Goal: Information Seeking & Learning: Learn about a topic

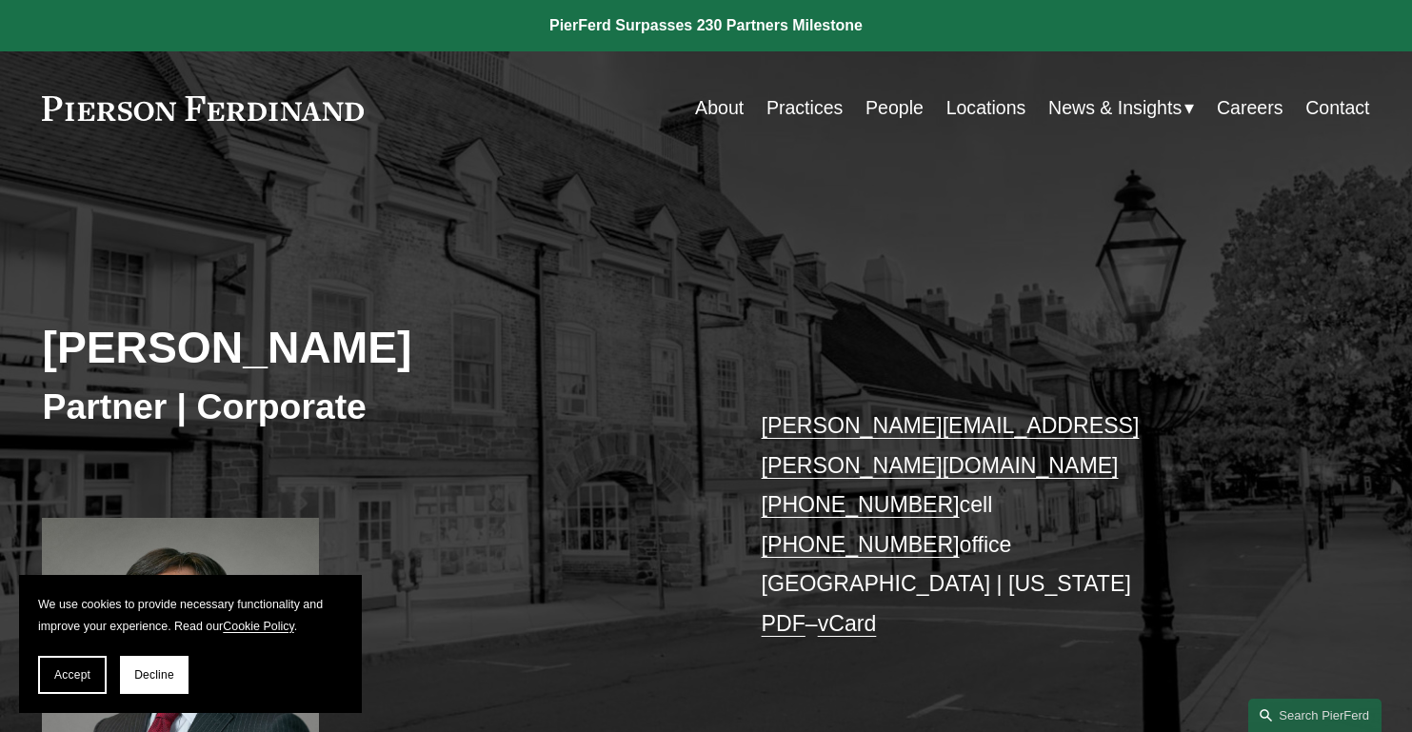
click at [909, 107] on link "People" at bounding box center [894, 107] width 58 height 37
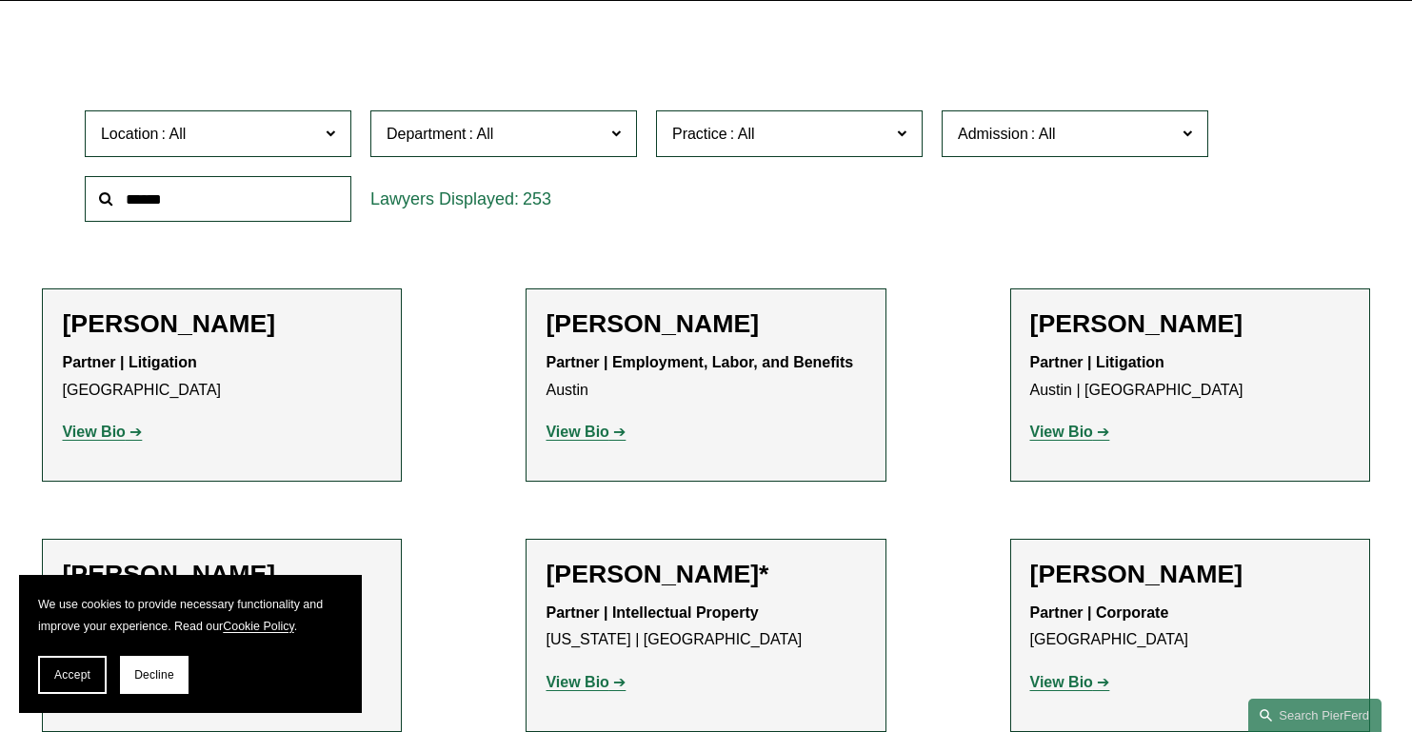
scroll to position [655, 0]
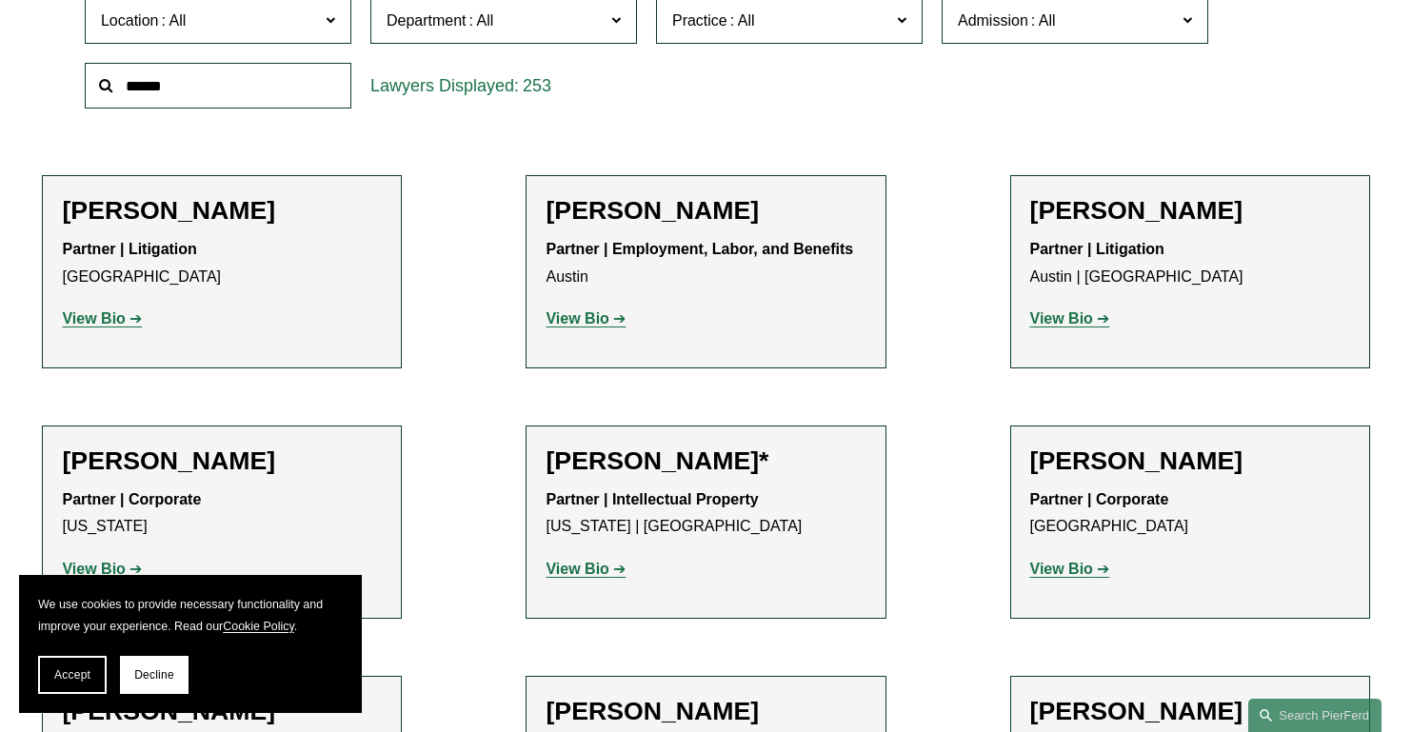
click at [251, 80] on input "text" at bounding box center [218, 86] width 267 height 47
type input "********"
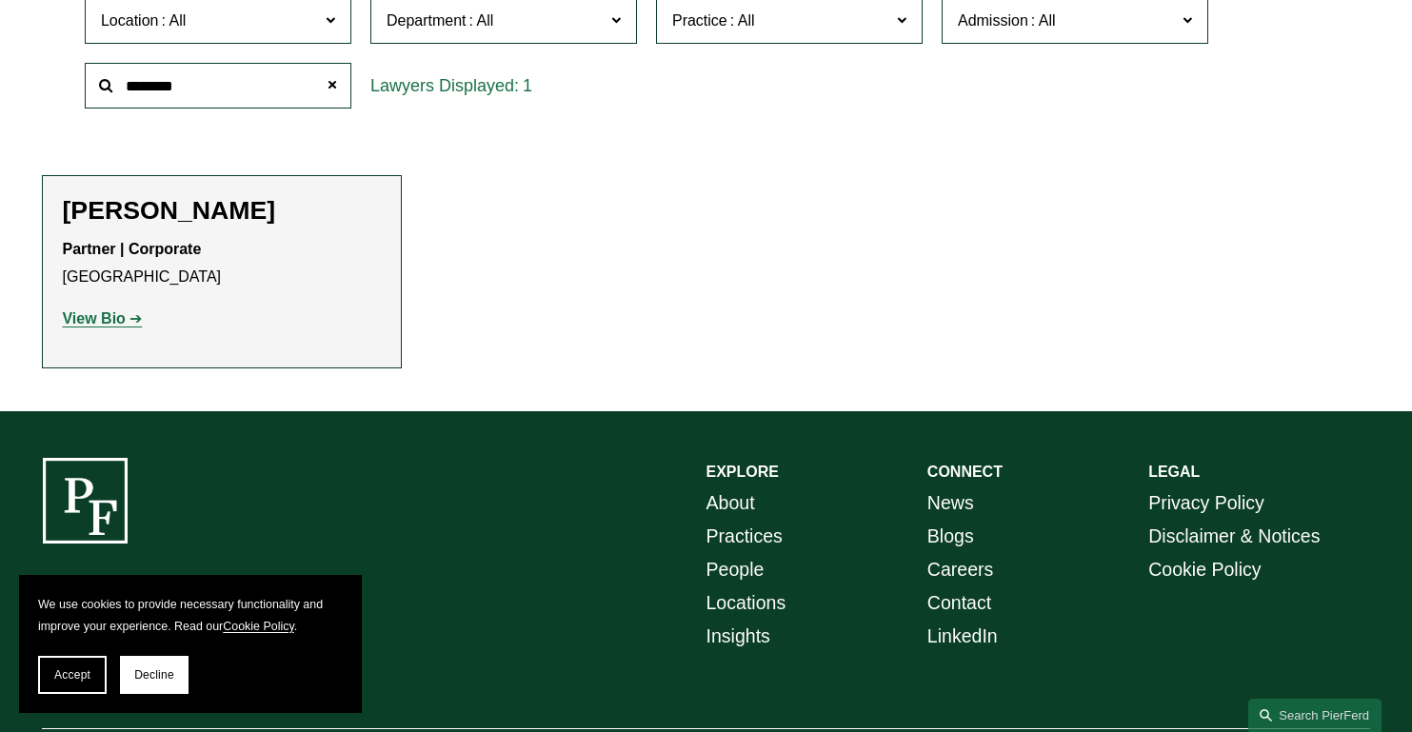
click at [108, 319] on strong "View Bio" at bounding box center [93, 318] width 63 height 16
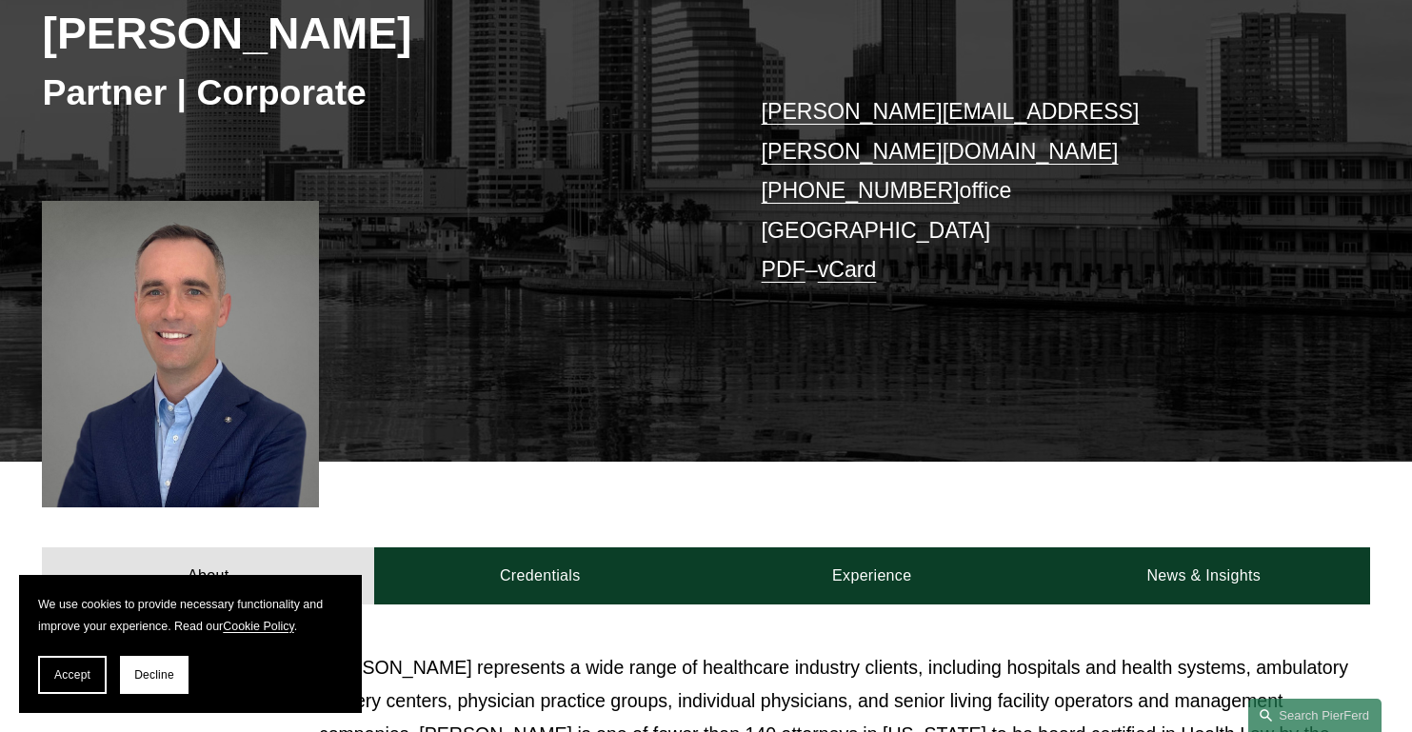
scroll to position [315, 0]
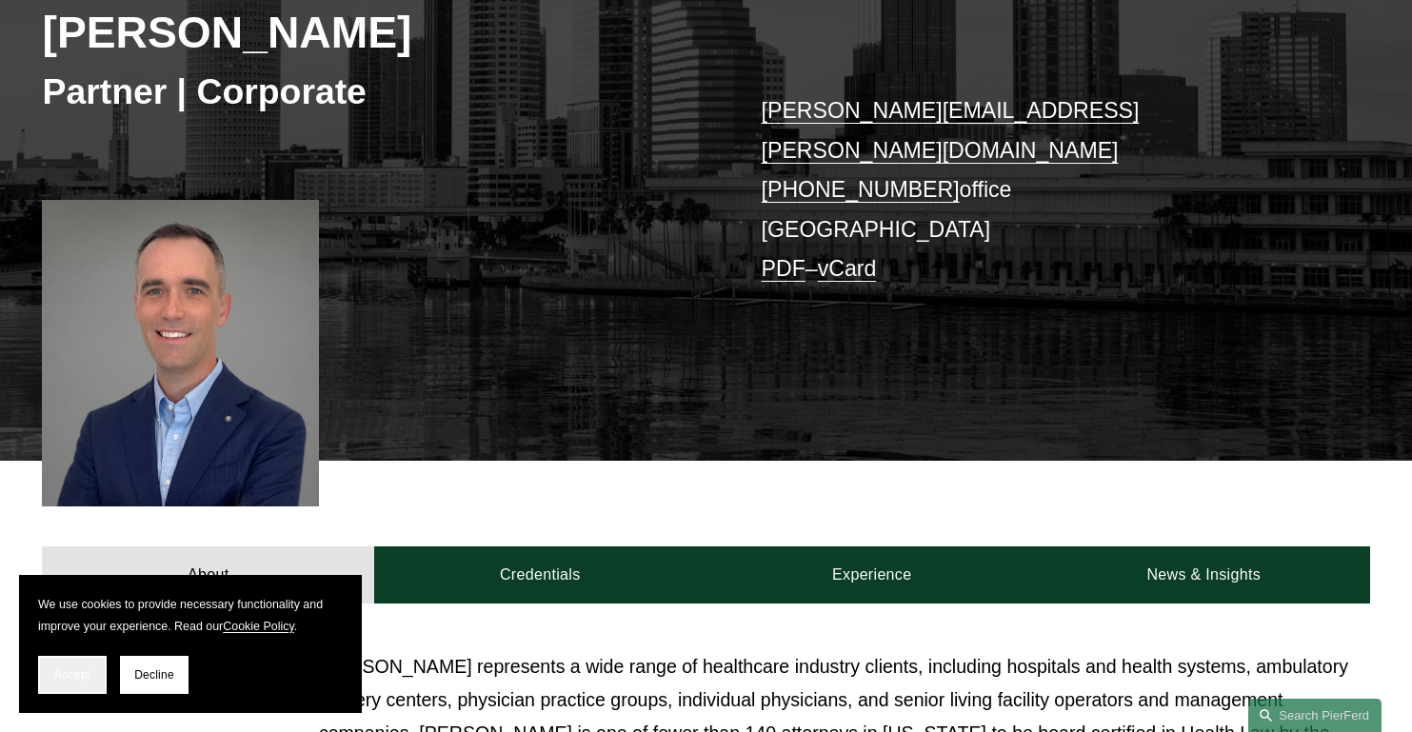
click at [82, 670] on span "Accept" at bounding box center [72, 674] width 36 height 13
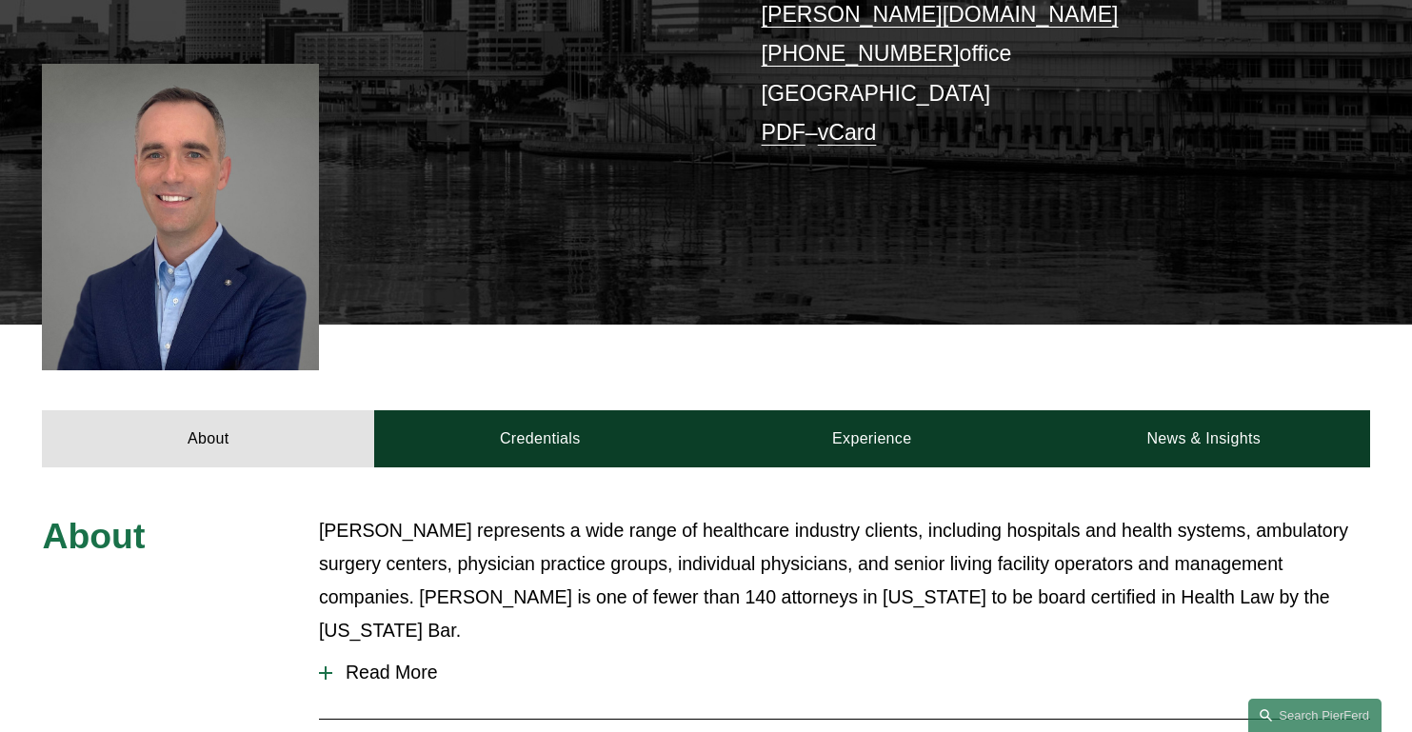
scroll to position [472, 0]
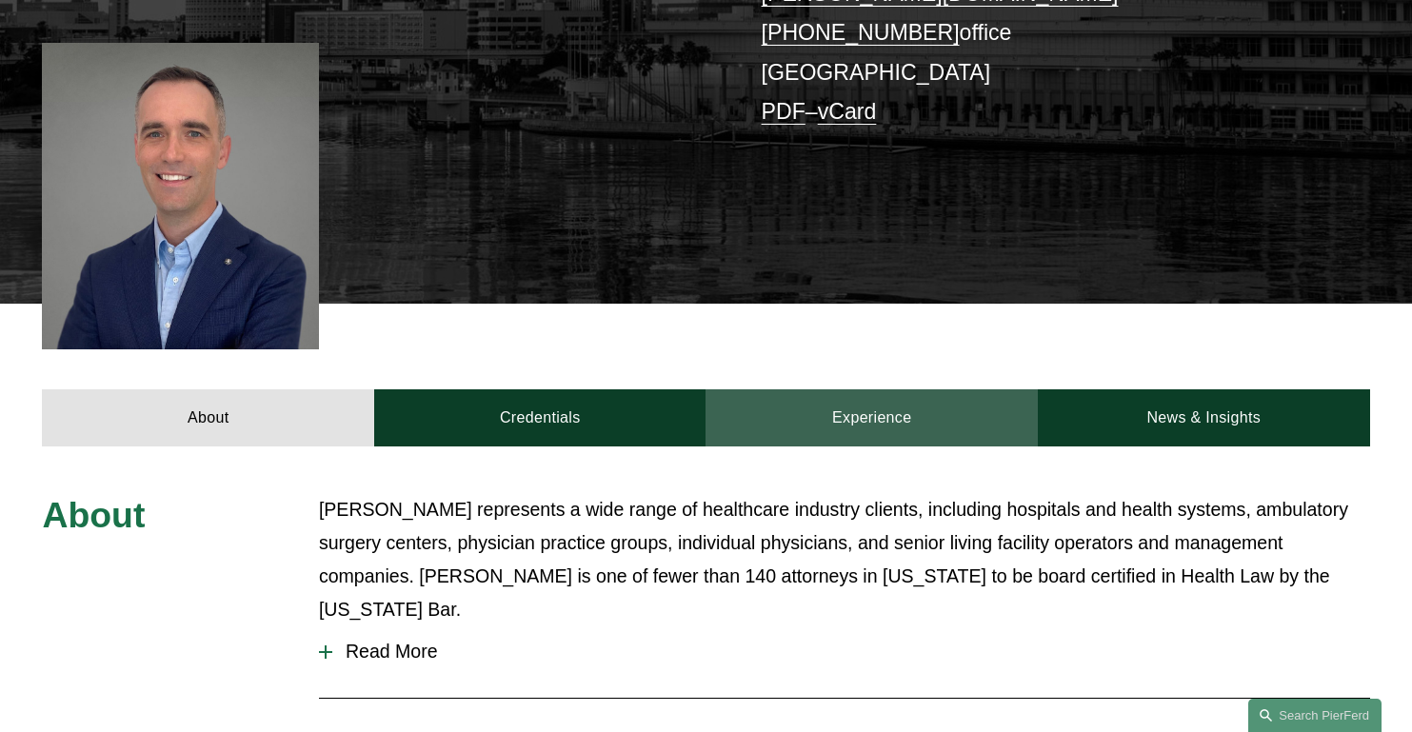
click at [883, 389] on link "Experience" at bounding box center [871, 417] width 332 height 57
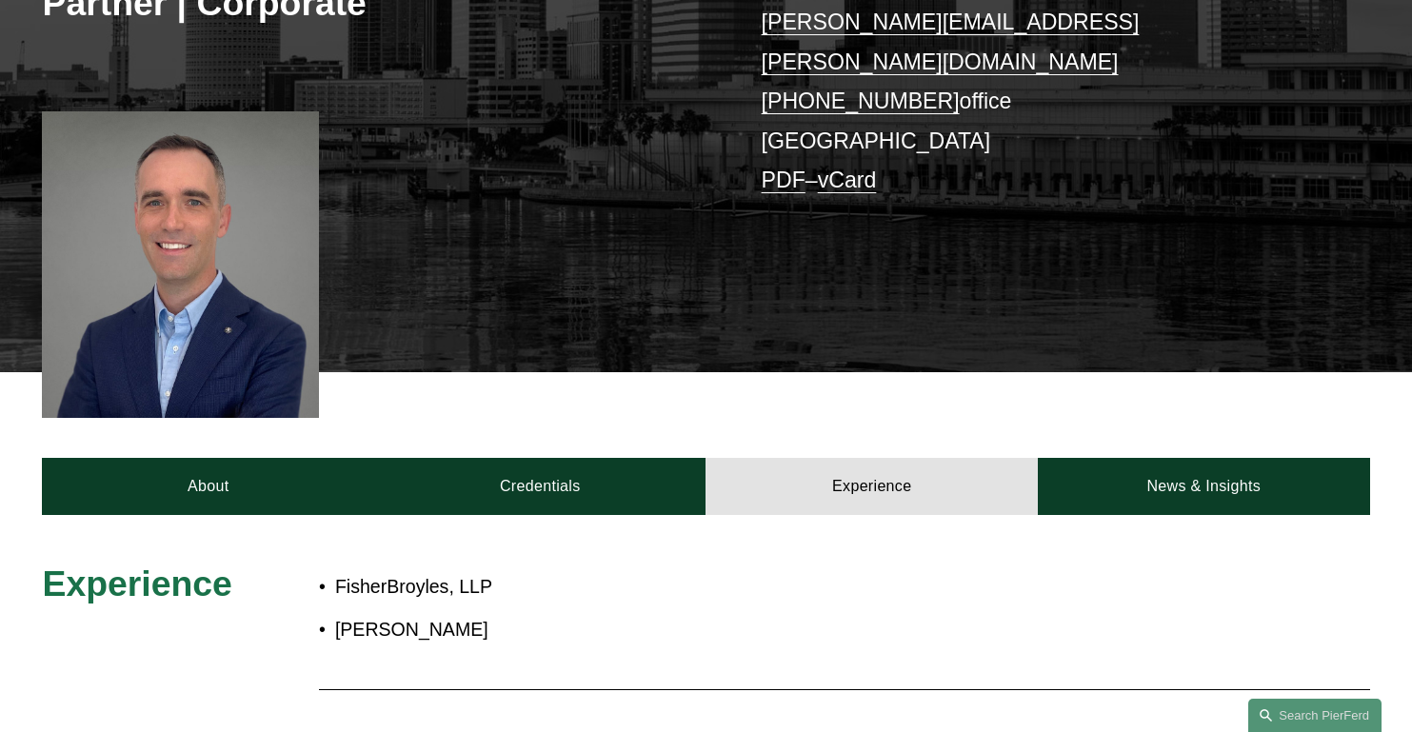
scroll to position [413, 0]
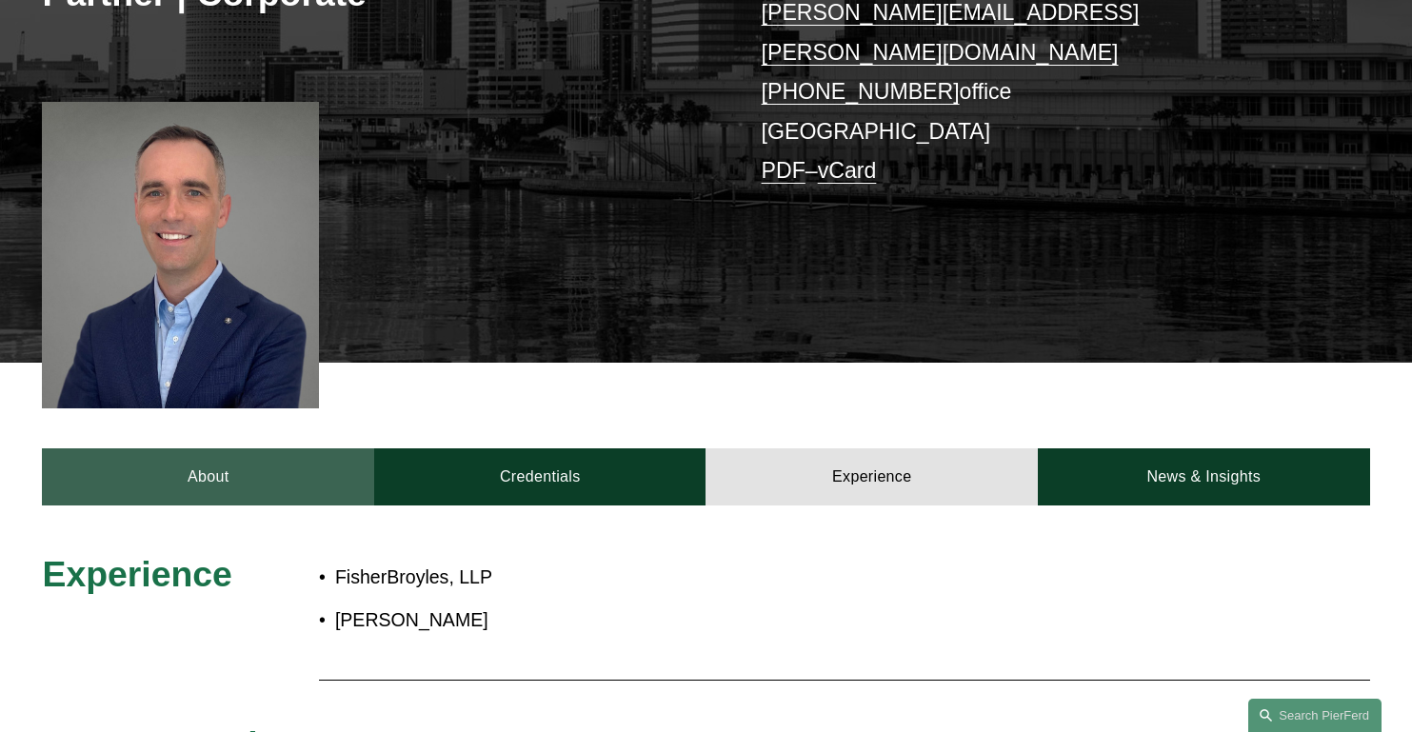
drag, startPoint x: 180, startPoint y: 430, endPoint x: 201, endPoint y: 425, distance: 21.7
click at [180, 448] on link "About" at bounding box center [208, 476] width 332 height 57
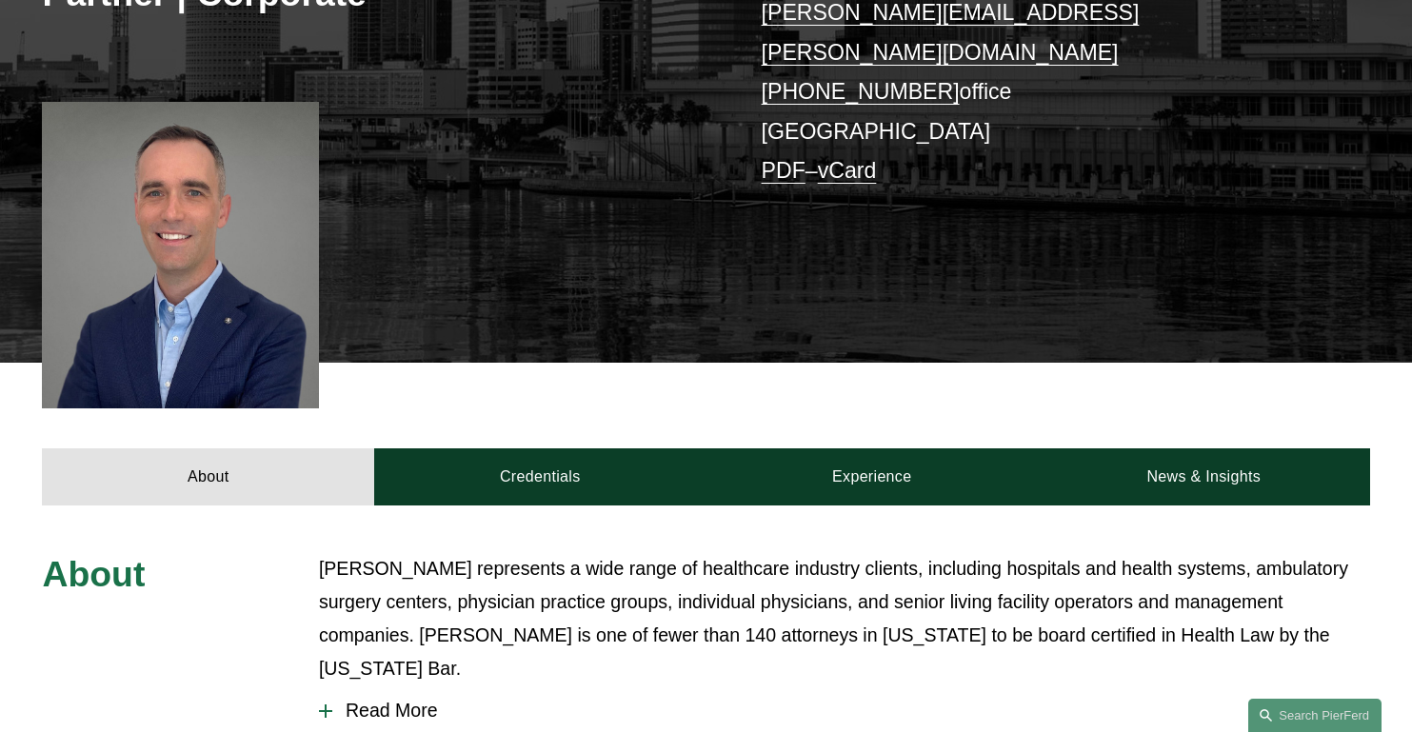
click at [518, 285] on div "Ryan Wierenga Partner | Corporate ryan.wierenga@pierferd.com +1.813.444.2007 of…" at bounding box center [706, 77] width 1412 height 569
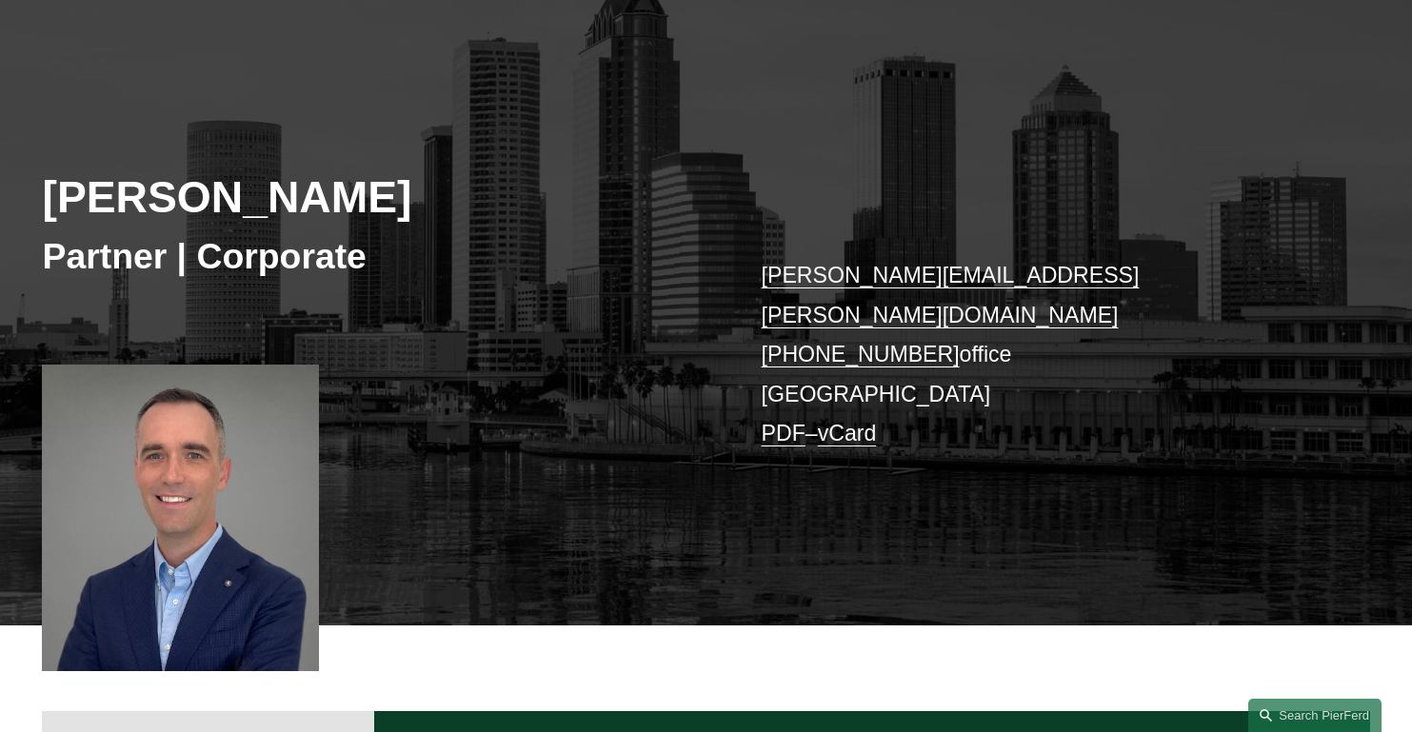
scroll to position [0, 0]
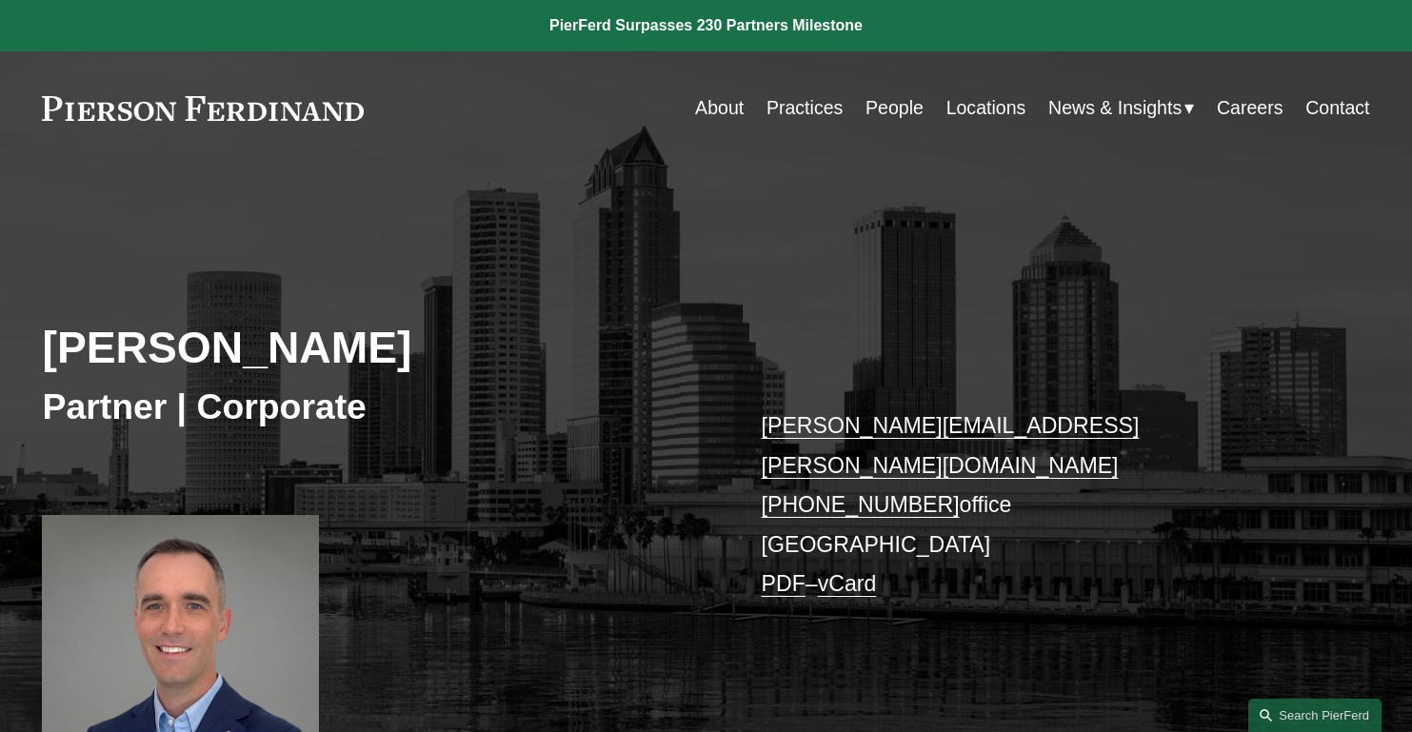
click at [887, 109] on link "People" at bounding box center [894, 107] width 58 height 37
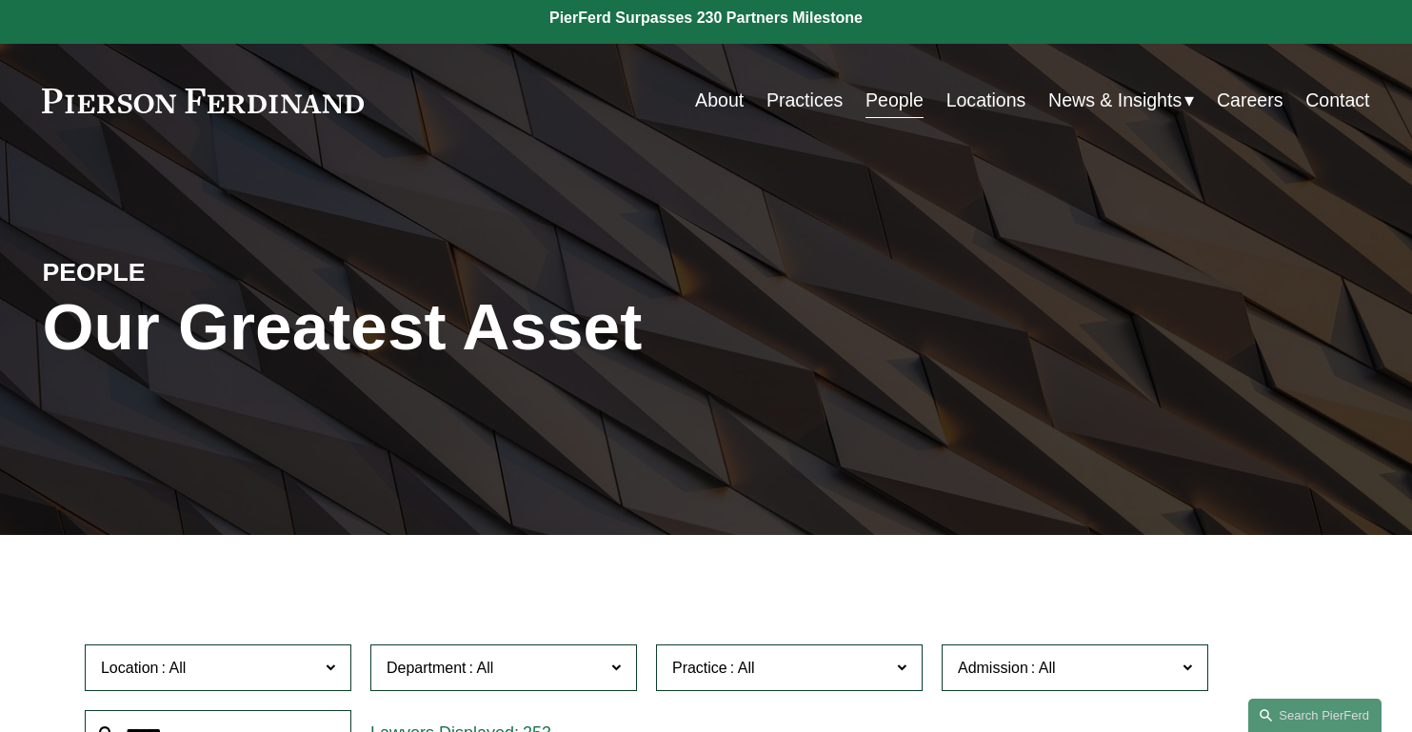
scroll to position [263, 0]
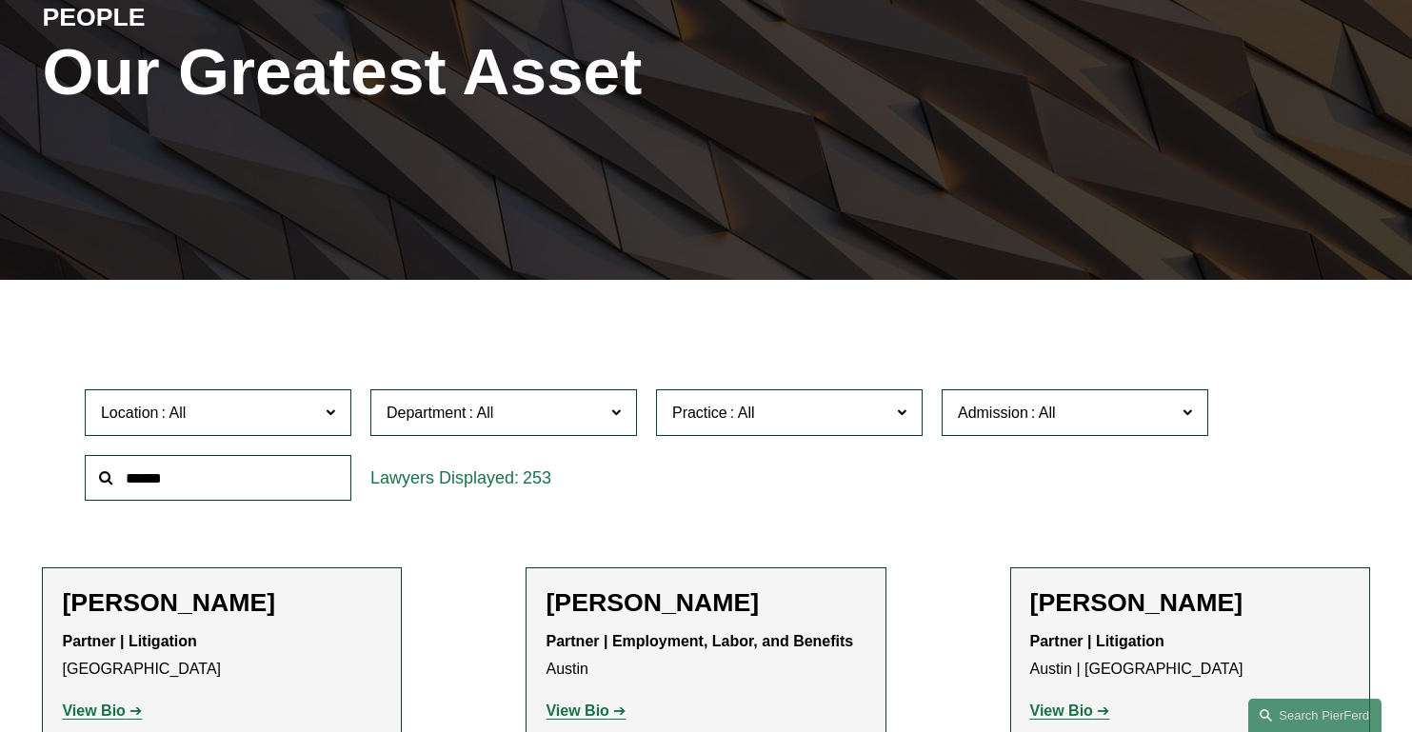
click at [302, 468] on input "text" at bounding box center [218, 478] width 267 height 47
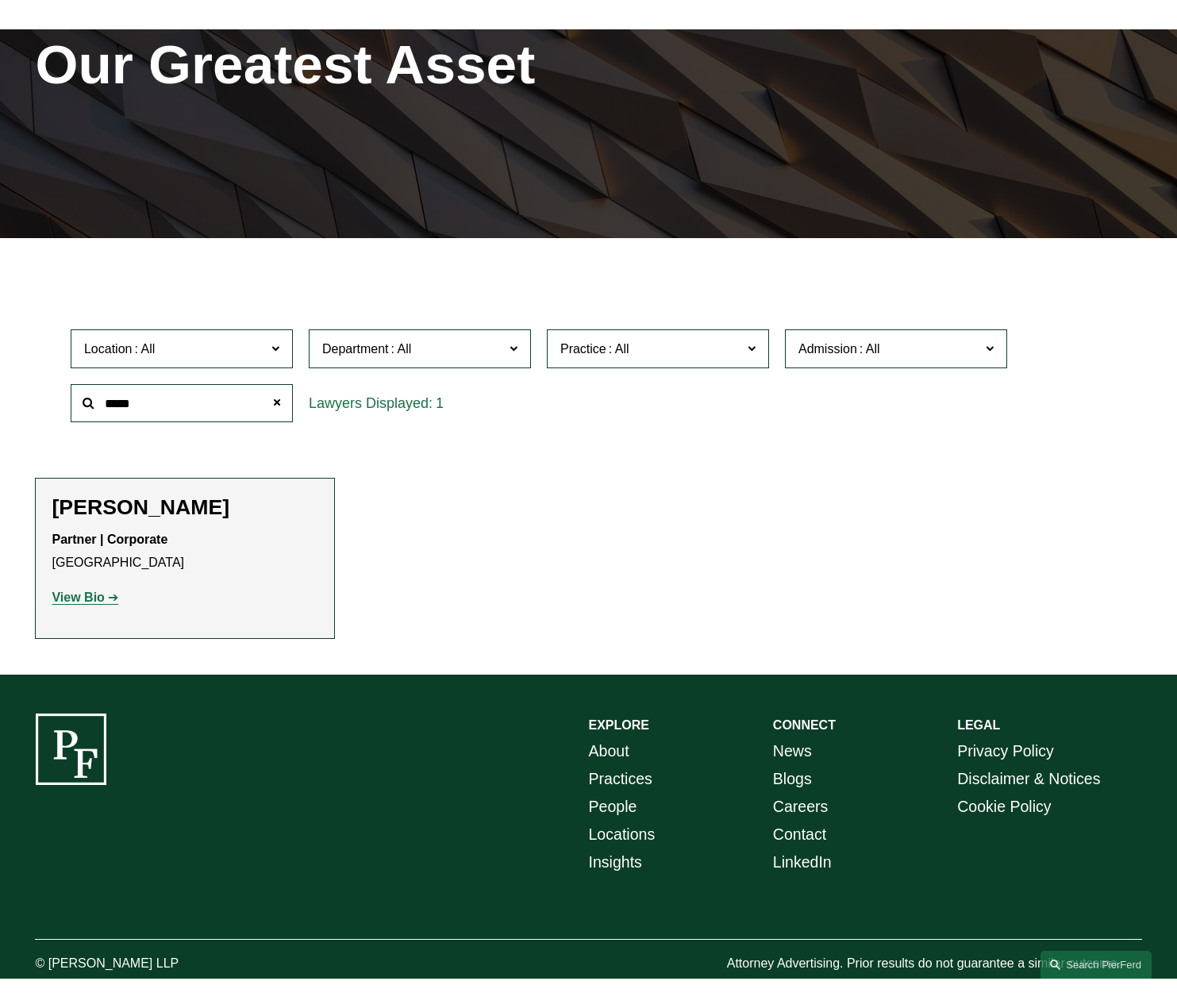
scroll to position [223, 0]
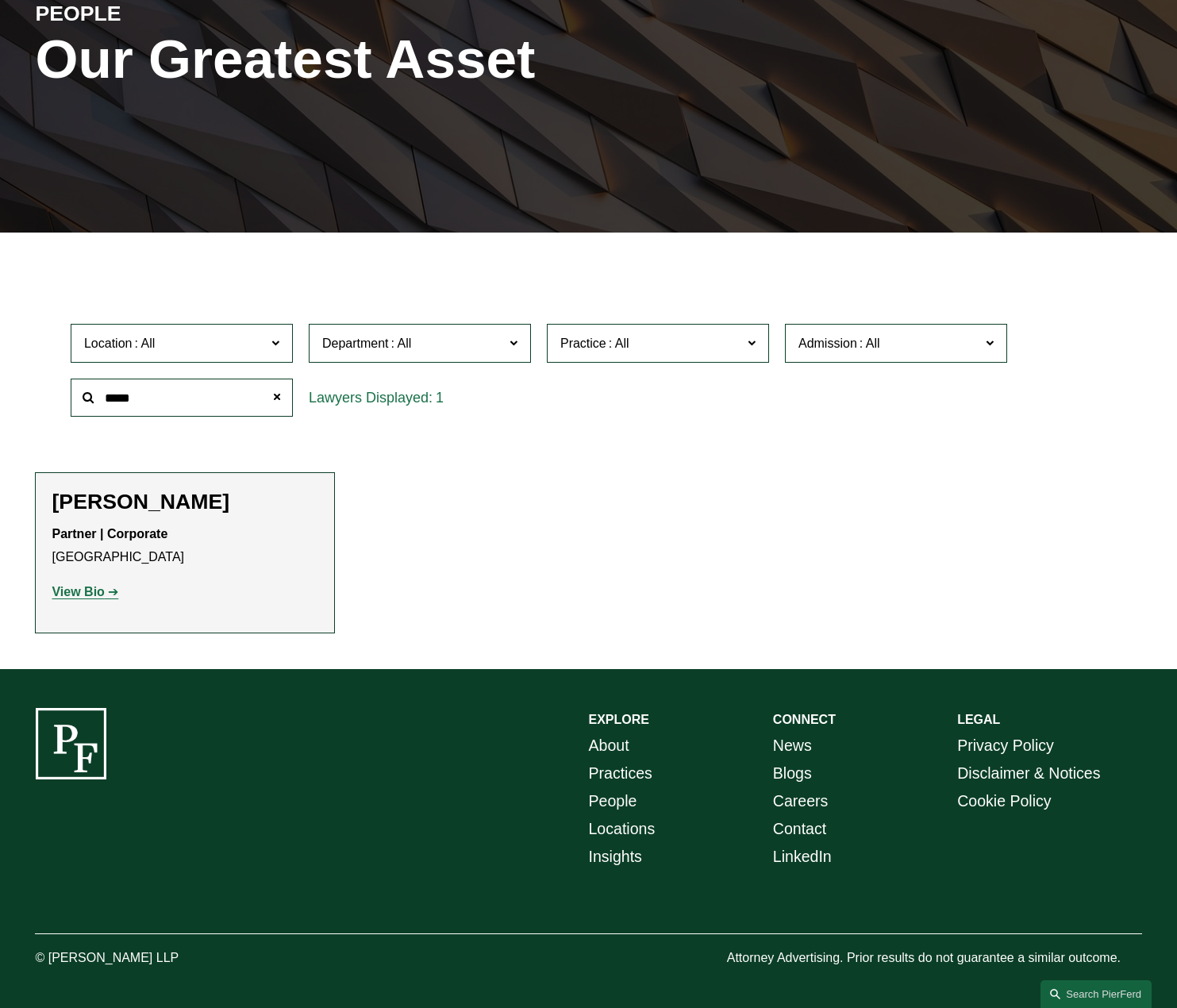
drag, startPoint x: 89, startPoint y: 393, endPoint x: 20, endPoint y: 385, distance: 69.5
click at [19, 386] on ul "Filter Location All [GEOGRAPHIC_DATA] [GEOGRAPHIC_DATA] [GEOGRAPHIC_DATA] [GEOG…" at bounding box center [588, 451] width 1177 height 365
type input "**********"
click at [84, 595] on strong "View Bio" at bounding box center [78, 592] width 53 height 13
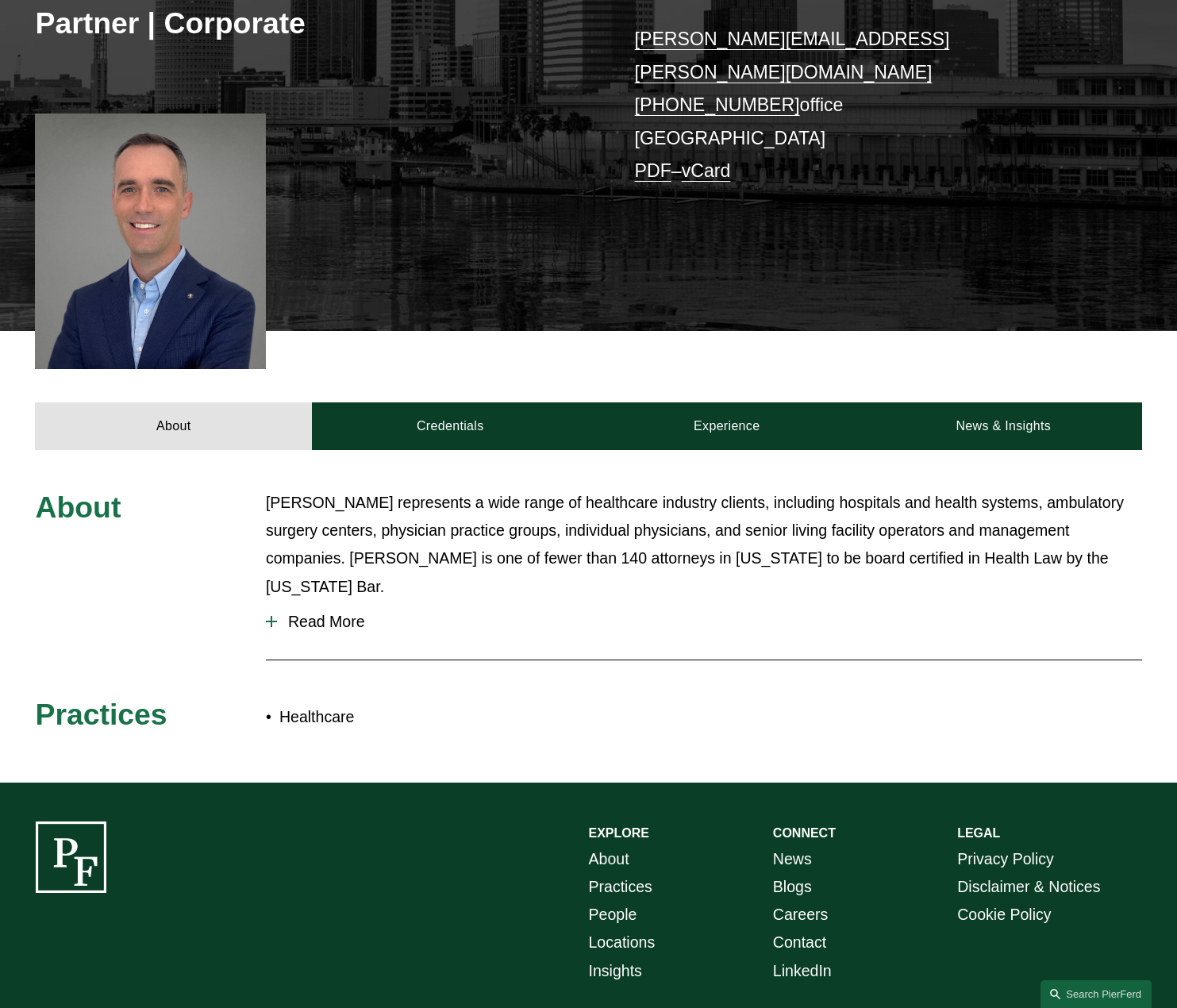
scroll to position [316, 0]
click at [308, 613] on span "Read More" at bounding box center [709, 622] width 865 height 18
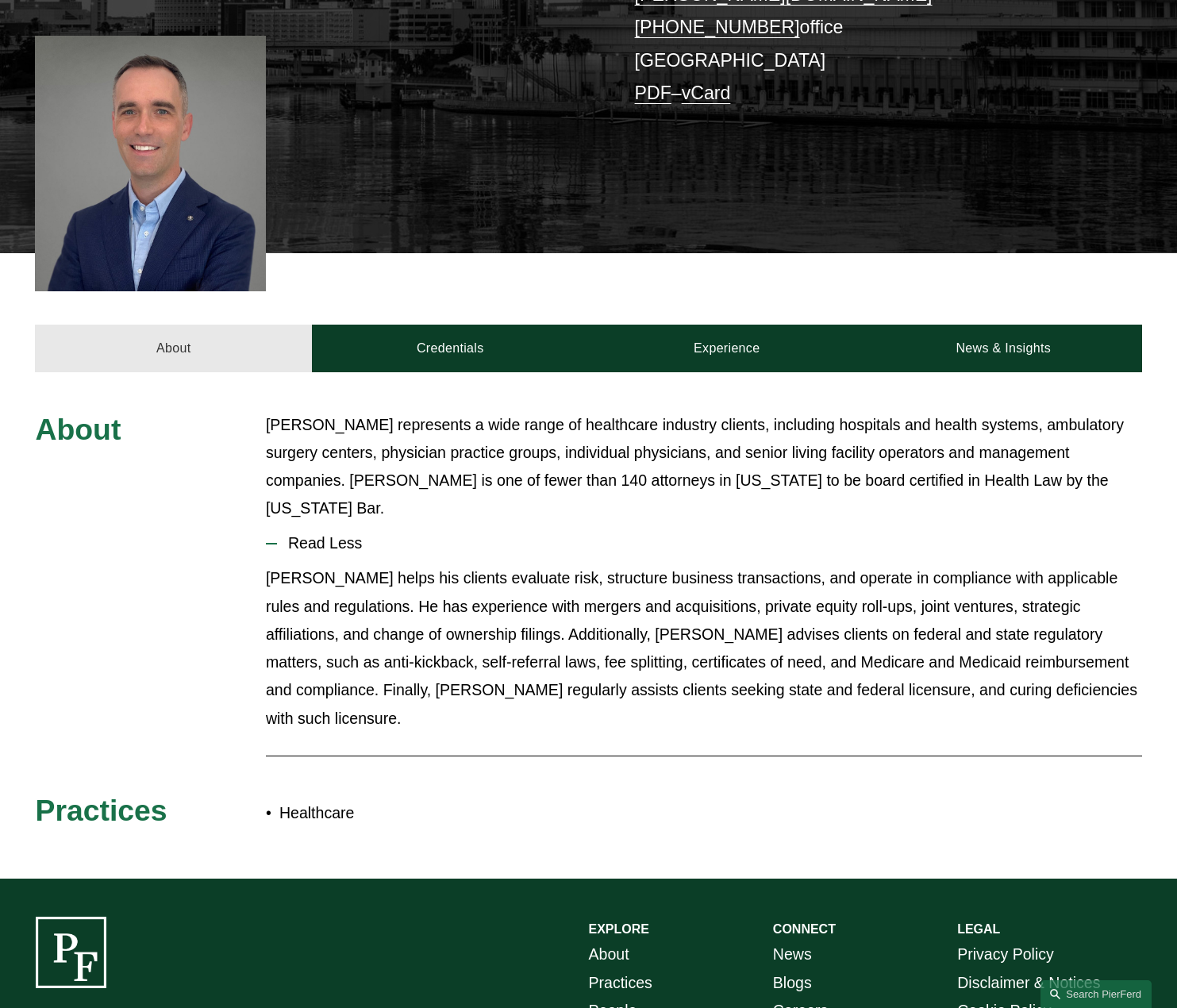
scroll to position [394, 0]
drag, startPoint x: 458, startPoint y: 333, endPoint x: 392, endPoint y: 379, distance: 80.4
click at [458, 333] on link "Credentials" at bounding box center [450, 348] width 277 height 48
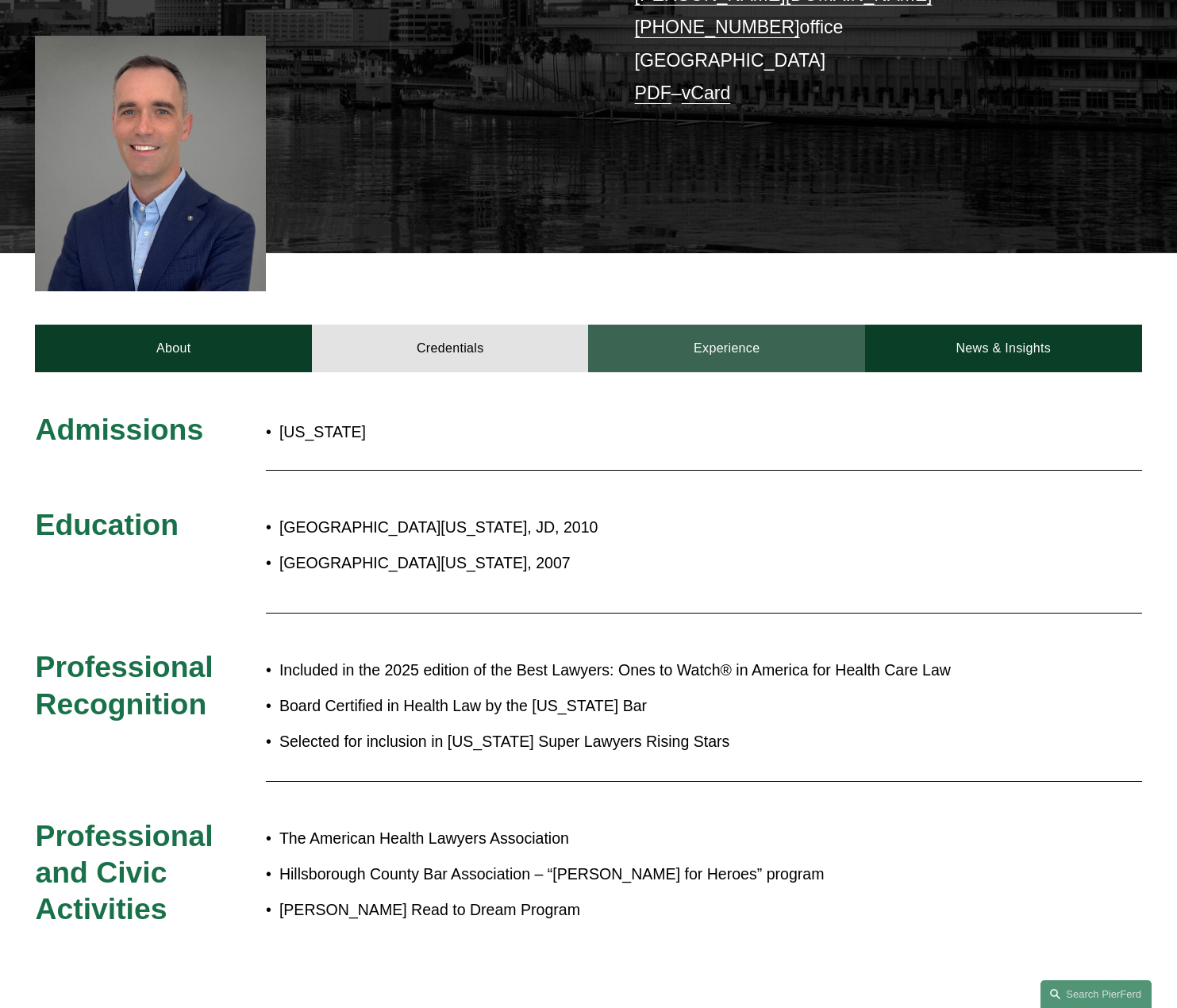
drag, startPoint x: 791, startPoint y: 323, endPoint x: 679, endPoint y: 348, distance: 114.8
click at [791, 324] on link "Experience" at bounding box center [726, 348] width 277 height 48
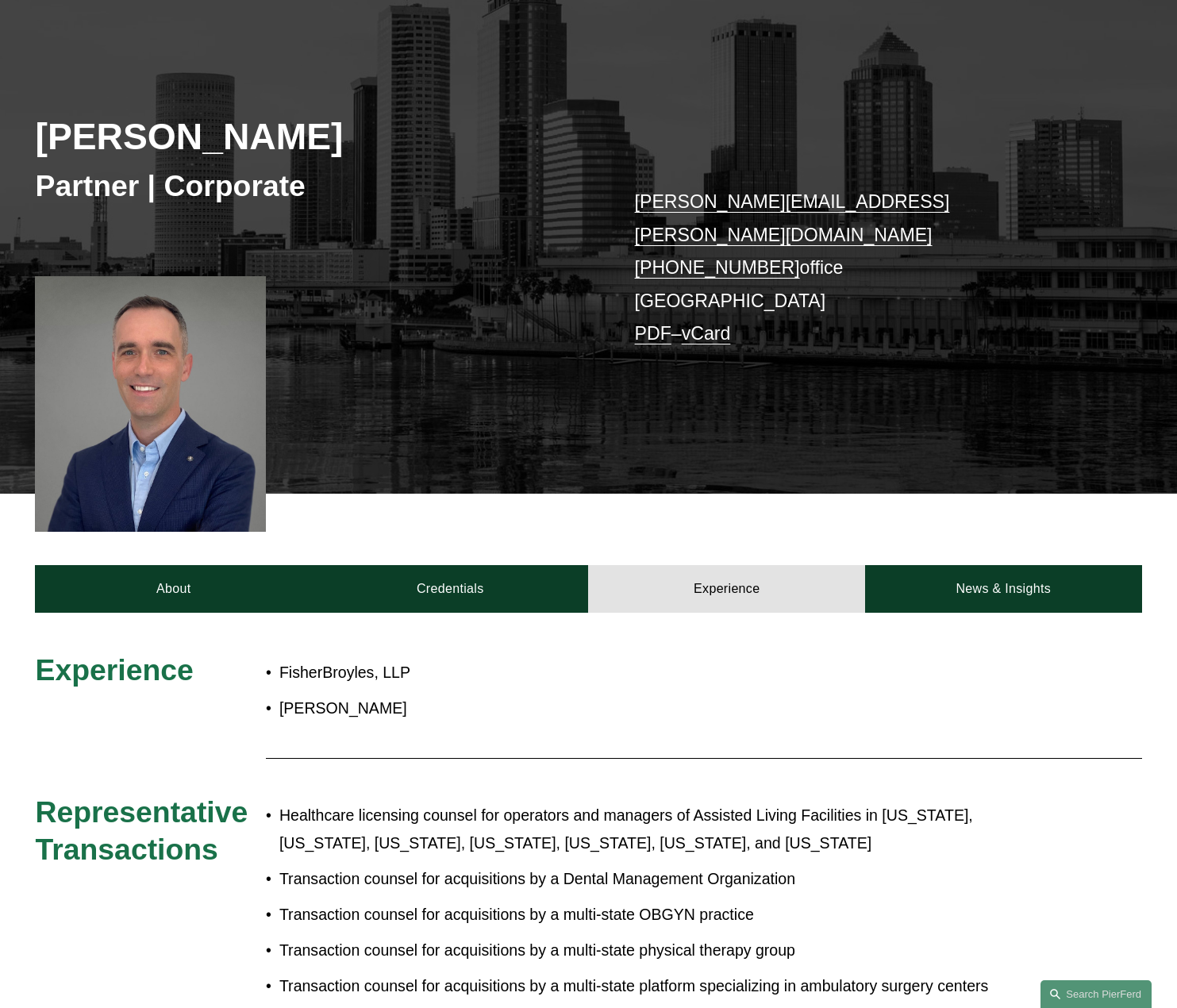
scroll to position [153, 0]
drag, startPoint x: 988, startPoint y: 553, endPoint x: 844, endPoint y: 481, distance: 161.0
click at [989, 565] on link "News & Insights" at bounding box center [1004, 589] width 277 height 48
